Goal: Complete application form

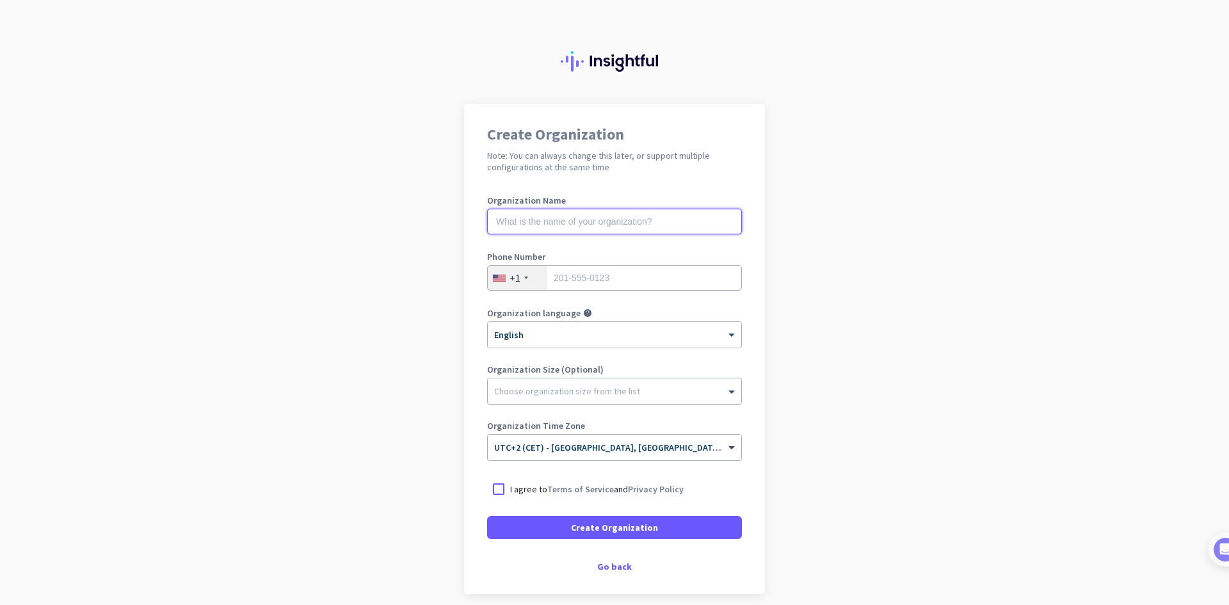
click at [554, 220] on input "text" at bounding box center [614, 222] width 255 height 26
type input "M&M Management"
click at [510, 283] on div "+1" at bounding box center [515, 277] width 11 height 13
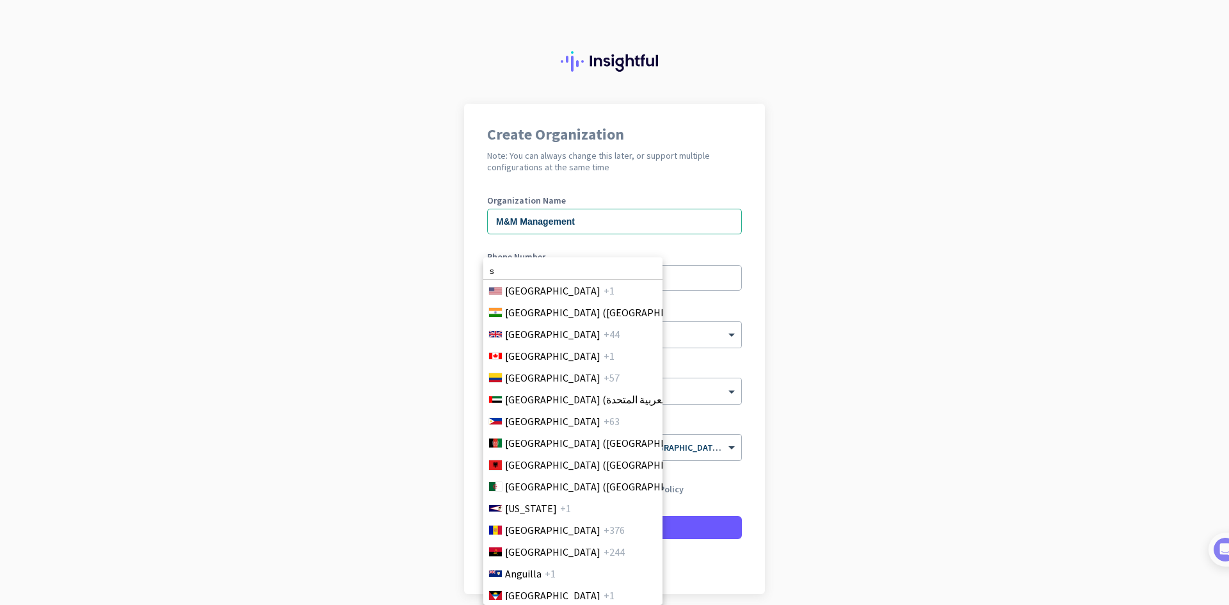
click at [543, 270] on input "s" at bounding box center [572, 271] width 179 height 17
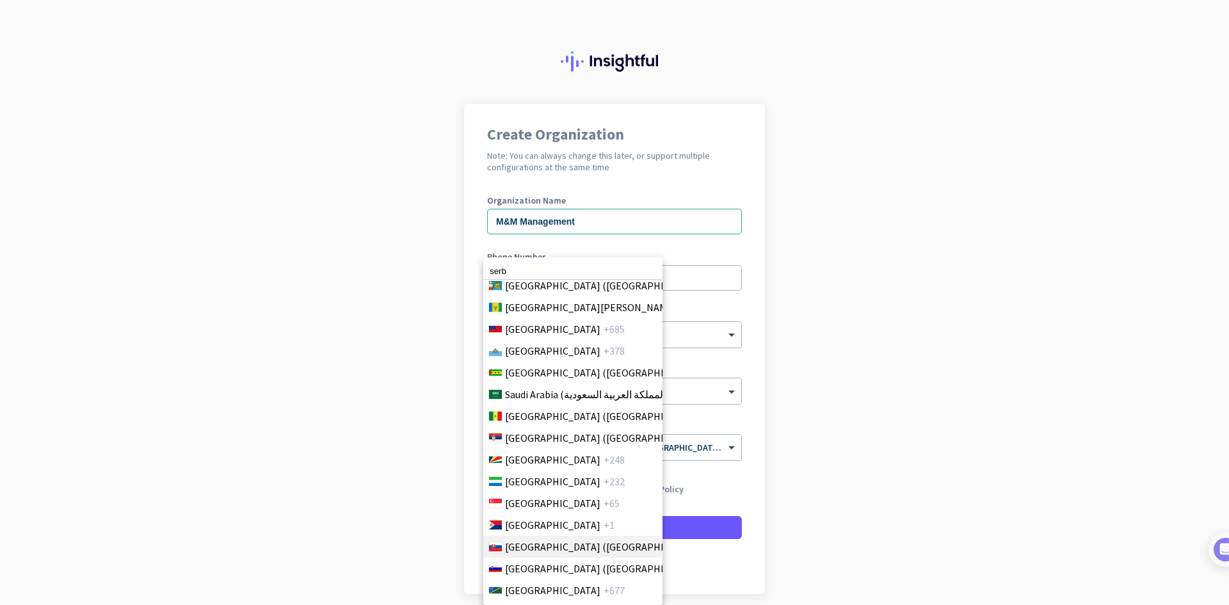
scroll to position [4144, 0]
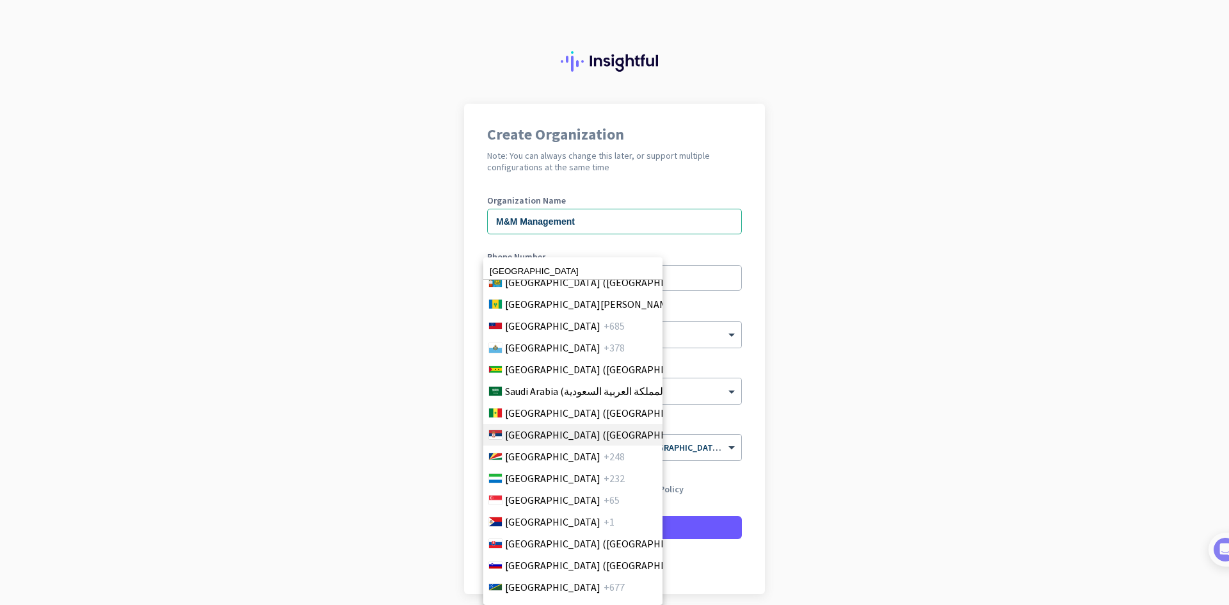
type input "[GEOGRAPHIC_DATA]"
click at [538, 433] on span "[GEOGRAPHIC_DATA] ([GEOGRAPHIC_DATA])" at bounding box center [605, 434] width 200 height 15
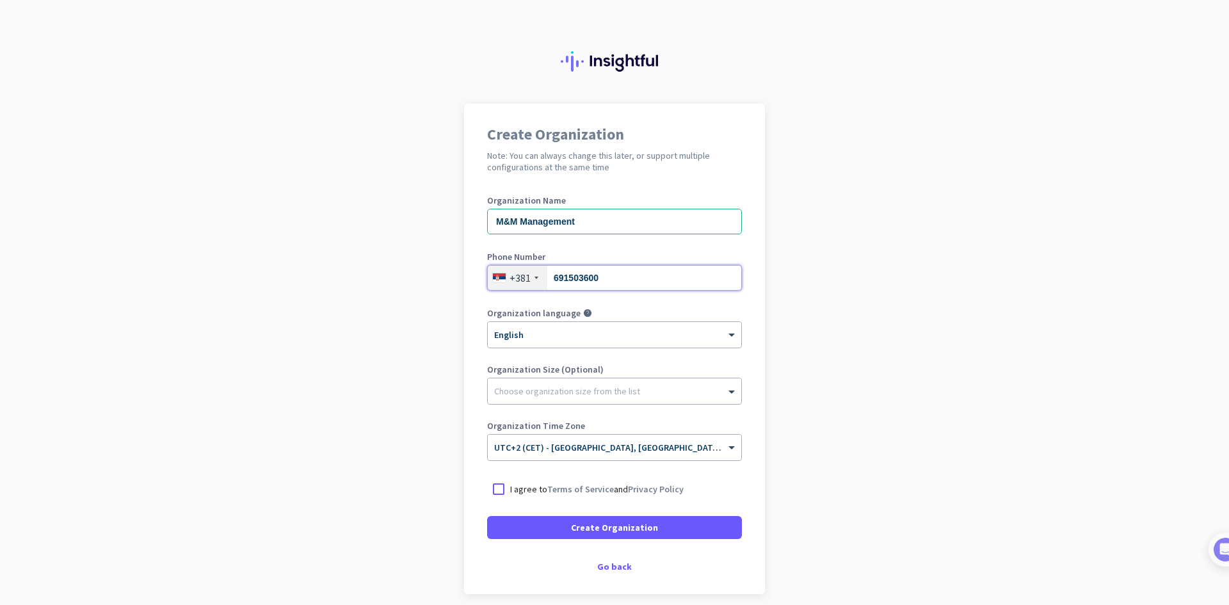
type input "691503600"
click at [580, 321] on ng-select "× English" at bounding box center [614, 334] width 255 height 27
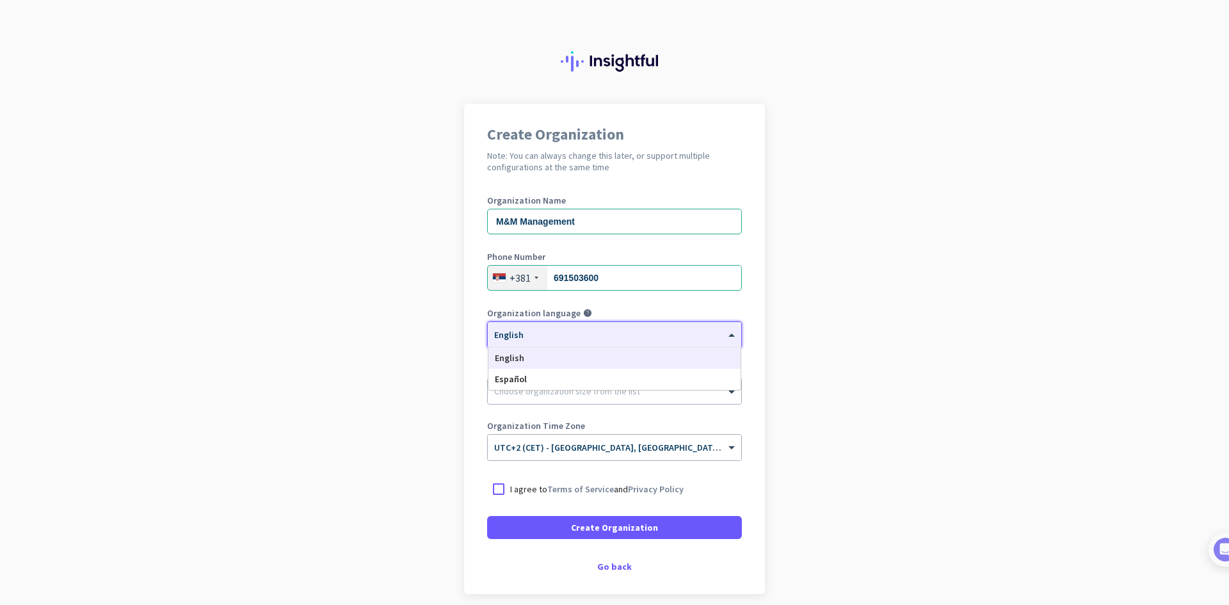
click at [580, 334] on div at bounding box center [615, 330] width 254 height 11
click at [585, 339] on div "× English" at bounding box center [607, 335] width 238 height 11
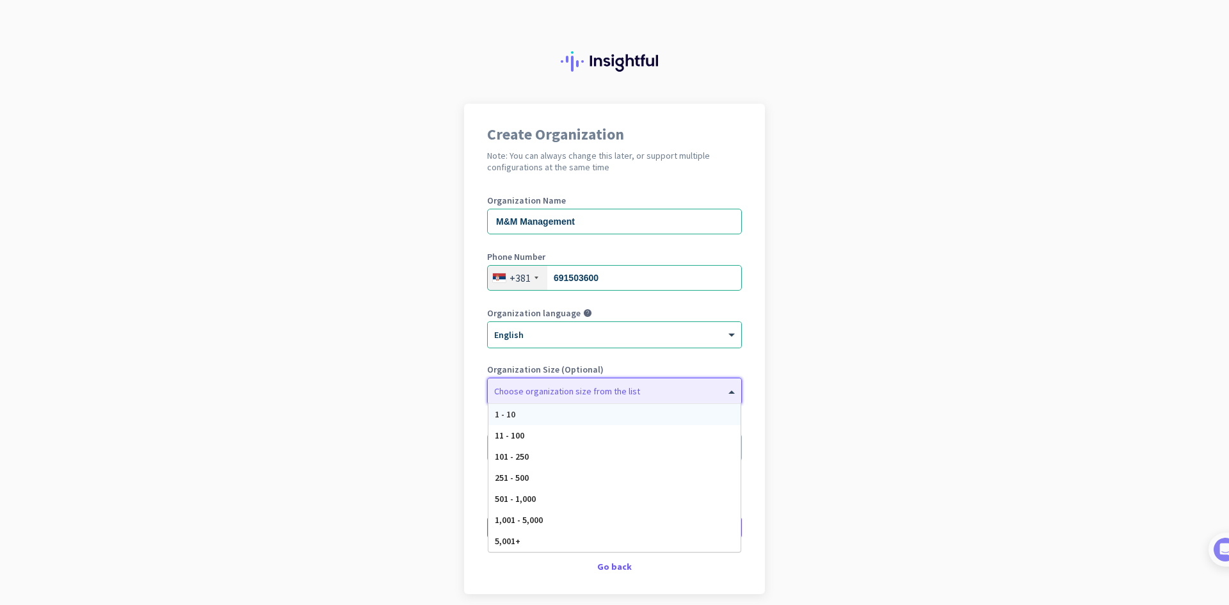
click at [561, 396] on div "Choose organization size from the list" at bounding box center [567, 391] width 146 height 12
click at [540, 437] on div "11 - 100" at bounding box center [615, 435] width 252 height 21
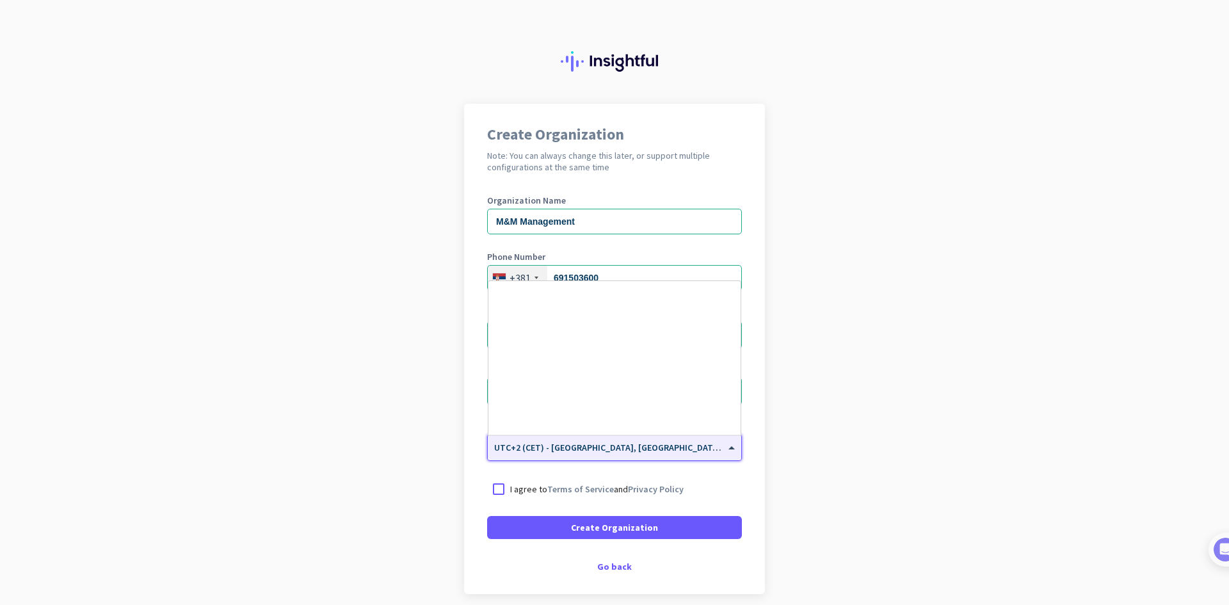
click at [554, 441] on input "text" at bounding box center [601, 444] width 215 height 10
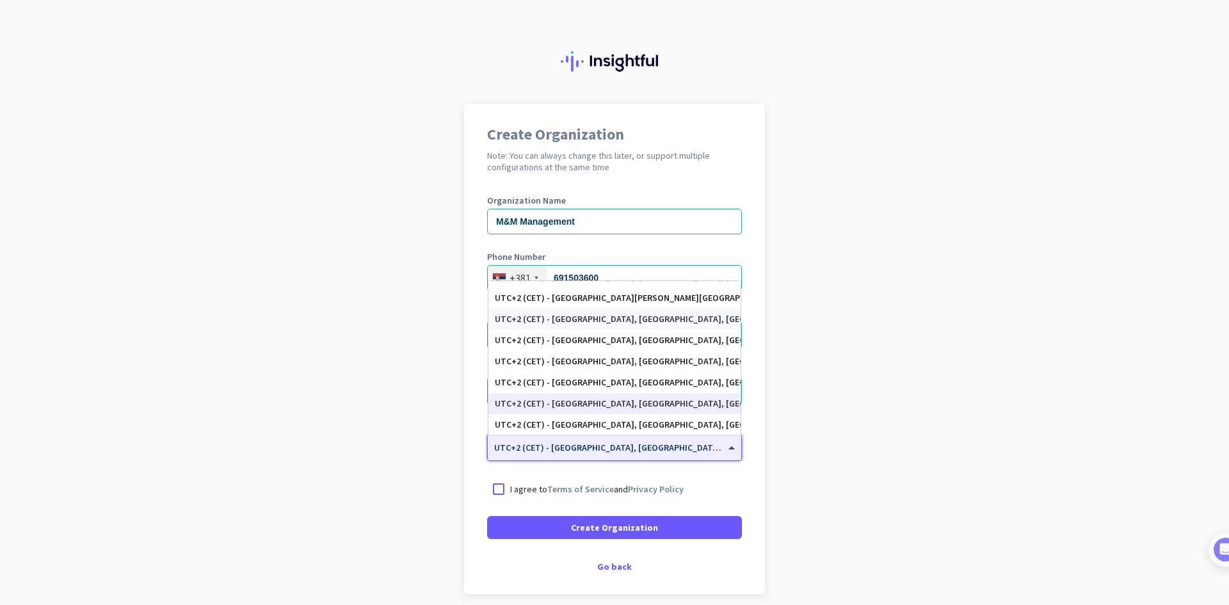
scroll to position [3083, 0]
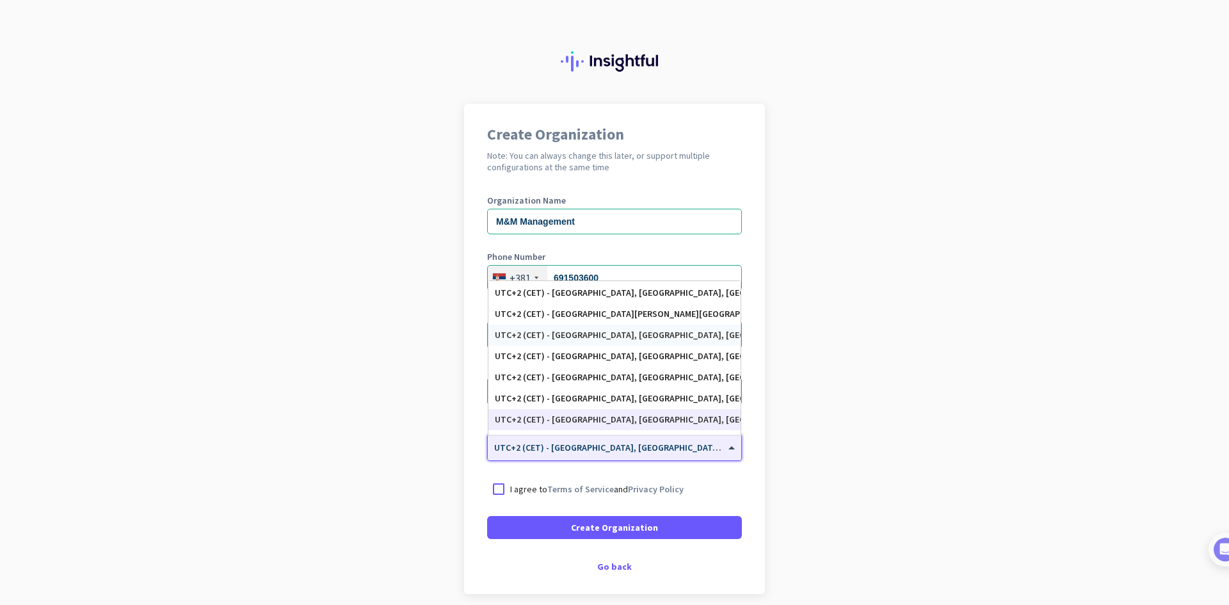
click at [606, 342] on div "UTC+2 (CET) - [GEOGRAPHIC_DATA], [GEOGRAPHIC_DATA], [GEOGRAPHIC_DATA], [GEOGRAP…" at bounding box center [615, 335] width 252 height 21
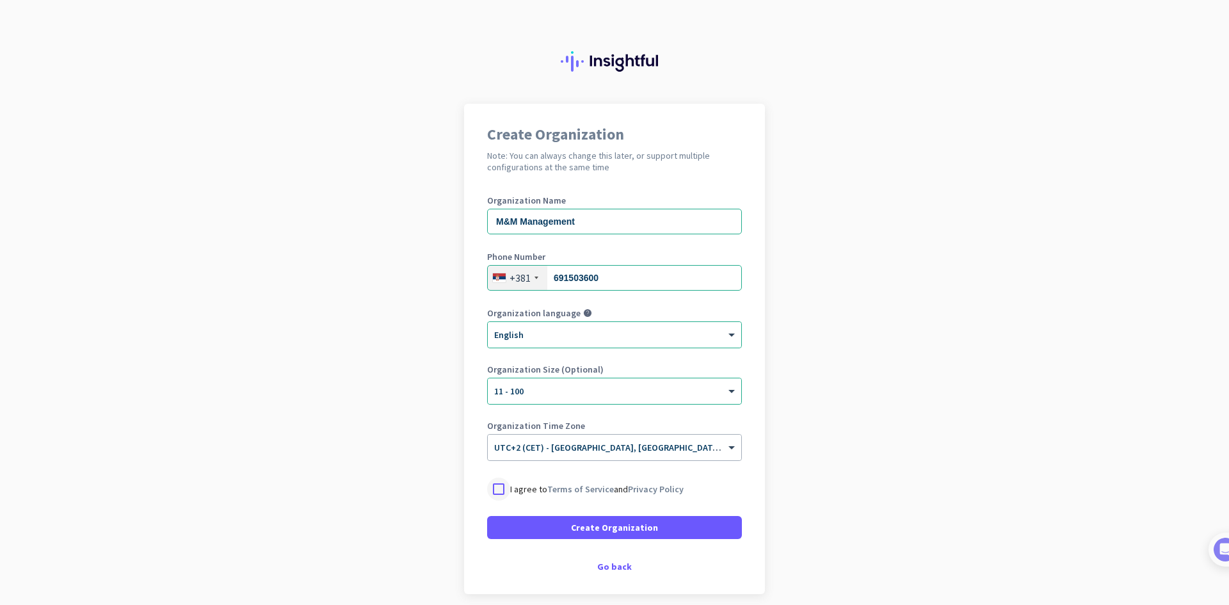
click at [496, 485] on div at bounding box center [498, 489] width 23 height 23
click at [565, 520] on span at bounding box center [614, 527] width 255 height 31
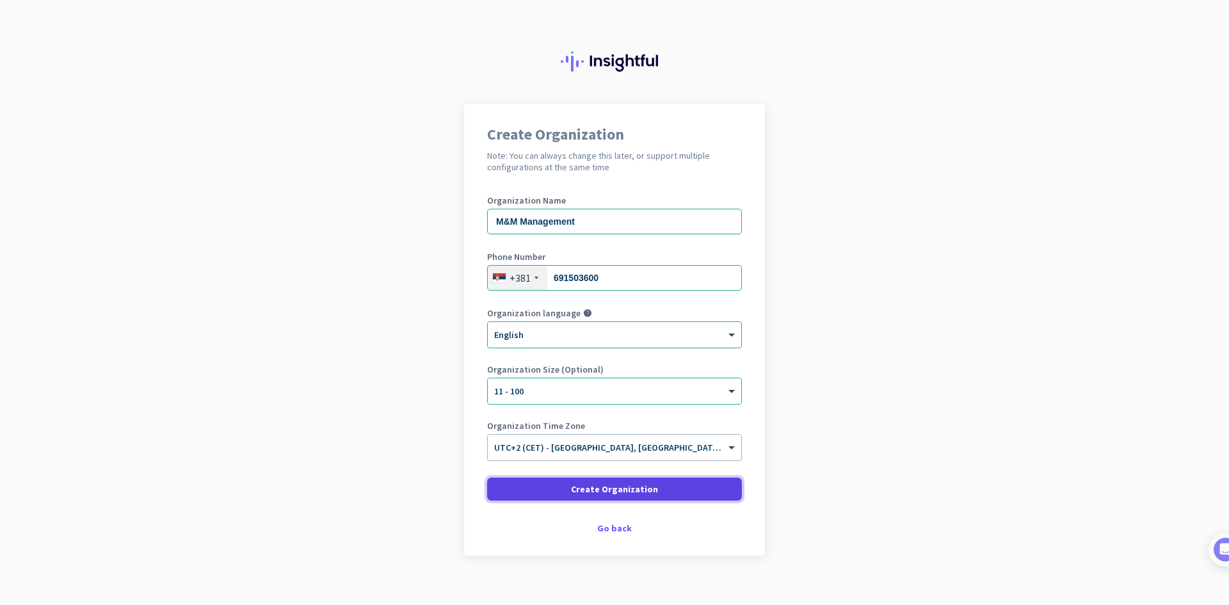
click at [590, 485] on span "Create Organization" at bounding box center [614, 489] width 87 height 13
